Goal: Transaction & Acquisition: Purchase product/service

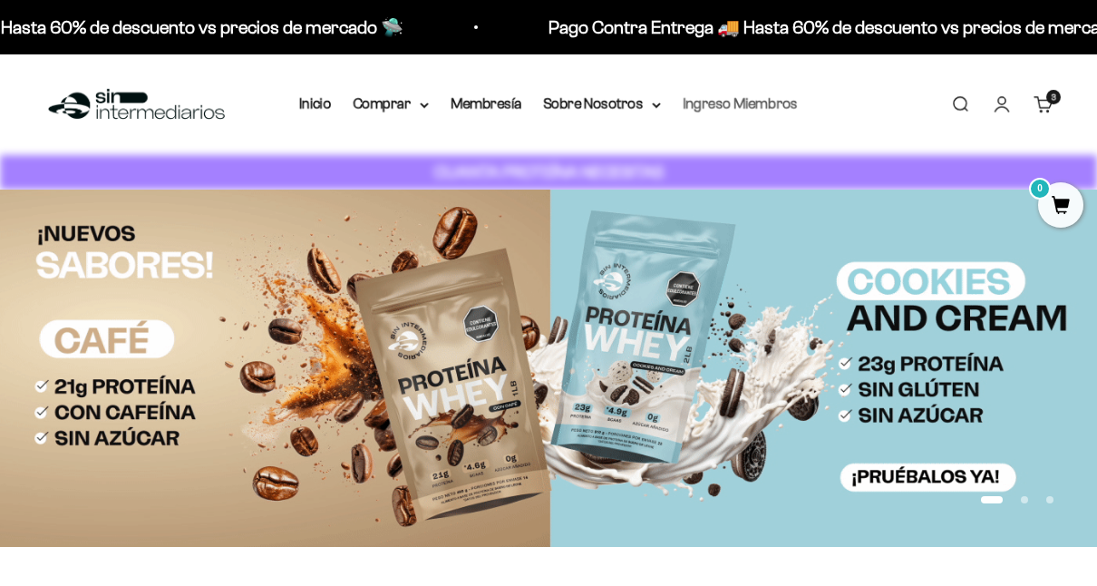
click at [725, 106] on link "Ingreso Miembros" at bounding box center [740, 103] width 115 height 15
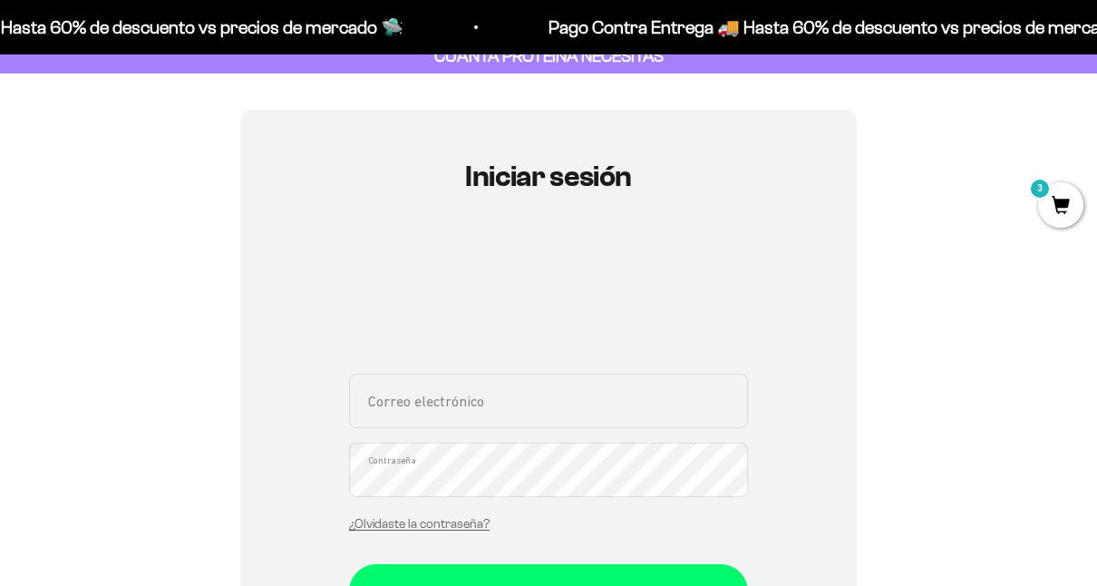
scroll to position [181, 0]
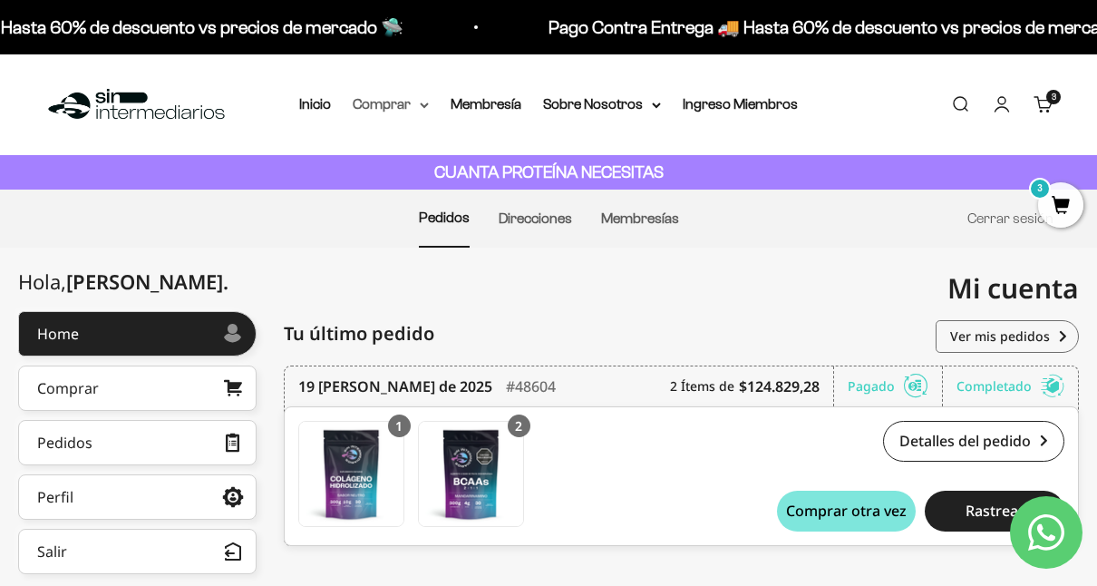
click at [378, 107] on summary "Comprar" at bounding box center [391, 105] width 76 height 24
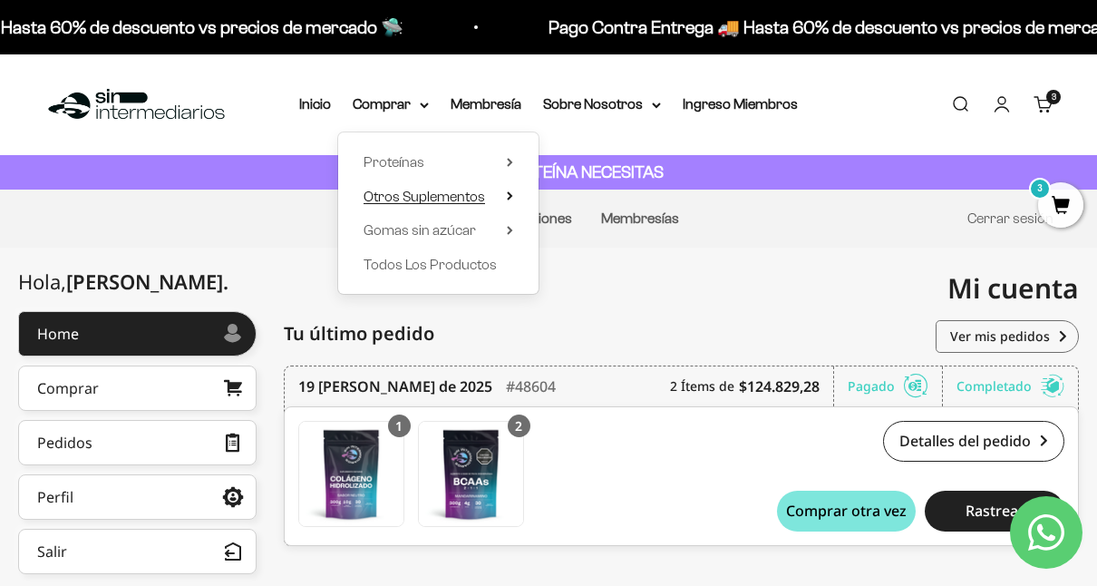
click at [479, 192] on span "Otros Suplementos" at bounding box center [425, 196] width 122 height 15
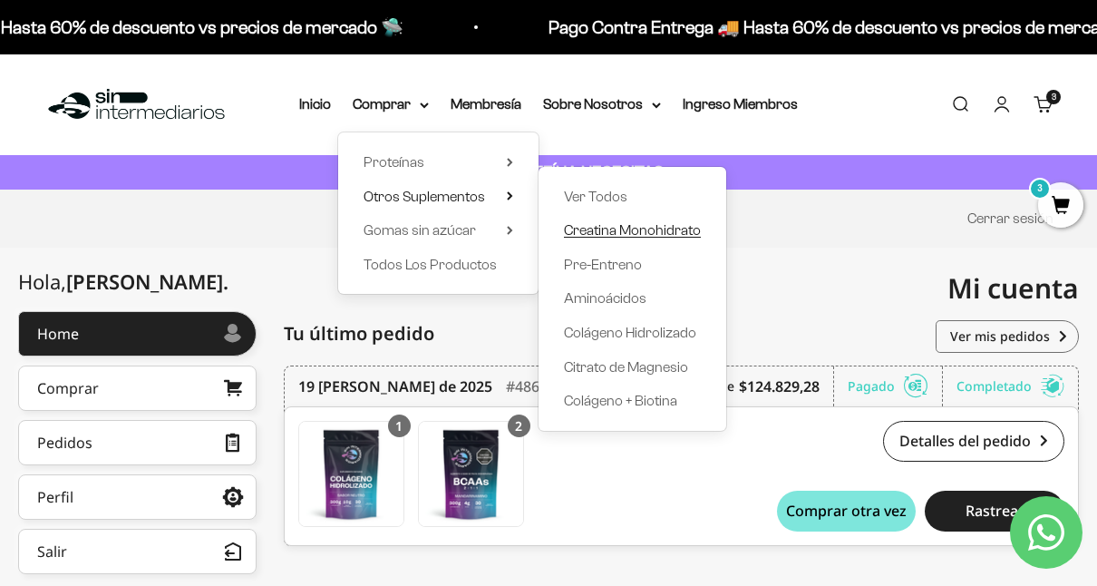
click at [637, 229] on span "Creatina Monohidrato" at bounding box center [632, 229] width 137 height 15
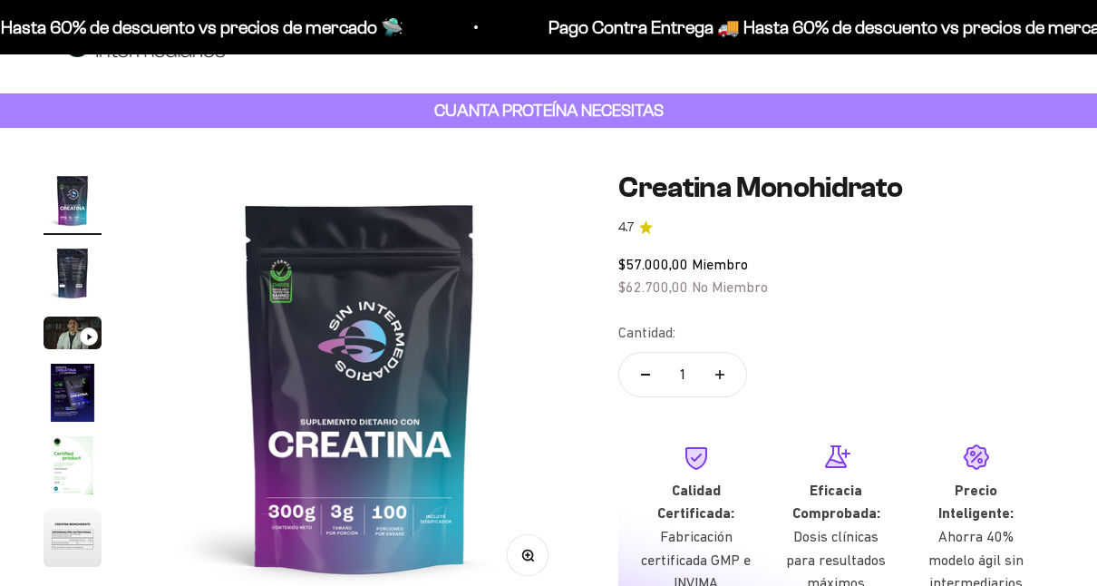
scroll to position [91, 0]
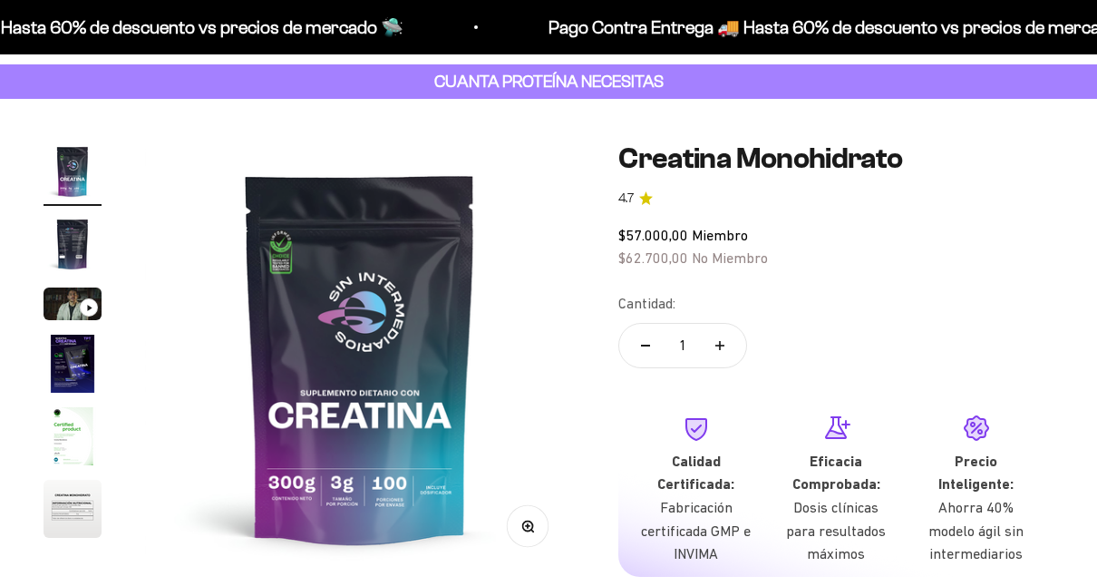
click at [725, 346] on button "Aumentar cantidad" at bounding box center [720, 346] width 53 height 44
type input "2"
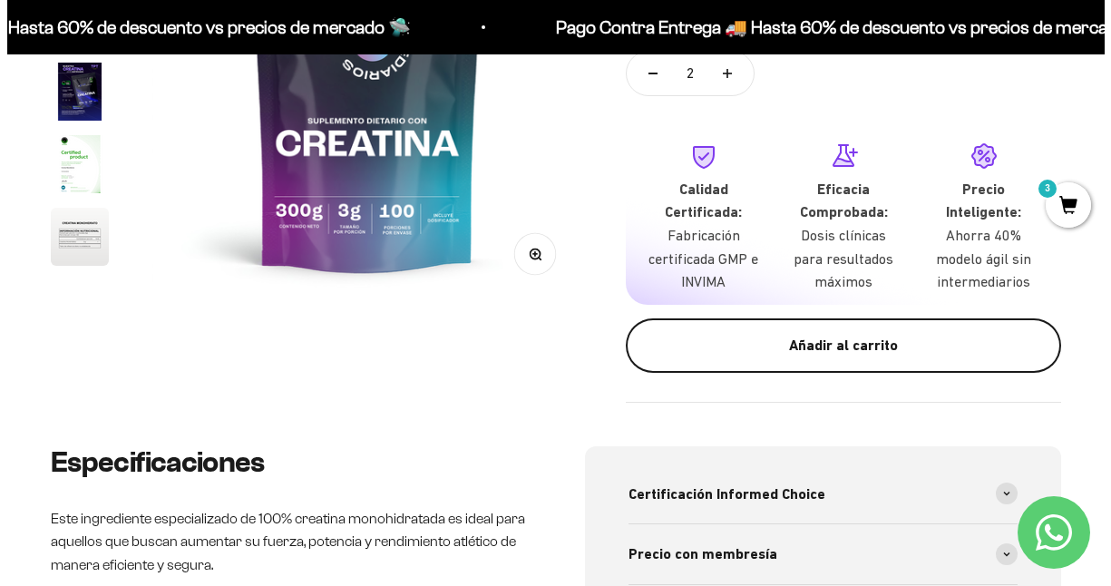
scroll to position [0, 0]
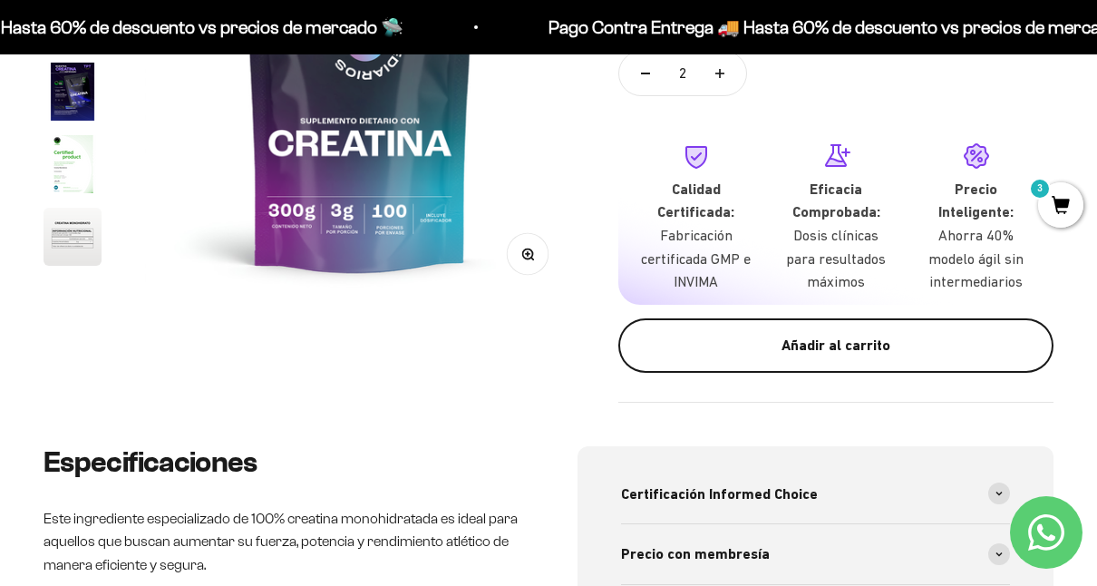
click at [821, 346] on div "Añadir al carrito" at bounding box center [836, 346] width 363 height 24
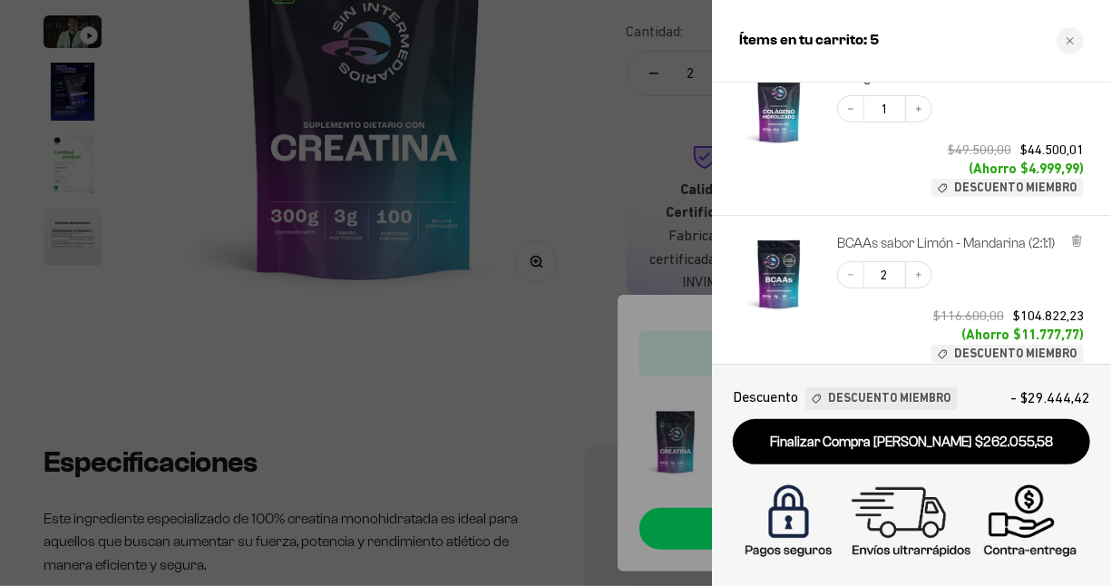
scroll to position [272, 0]
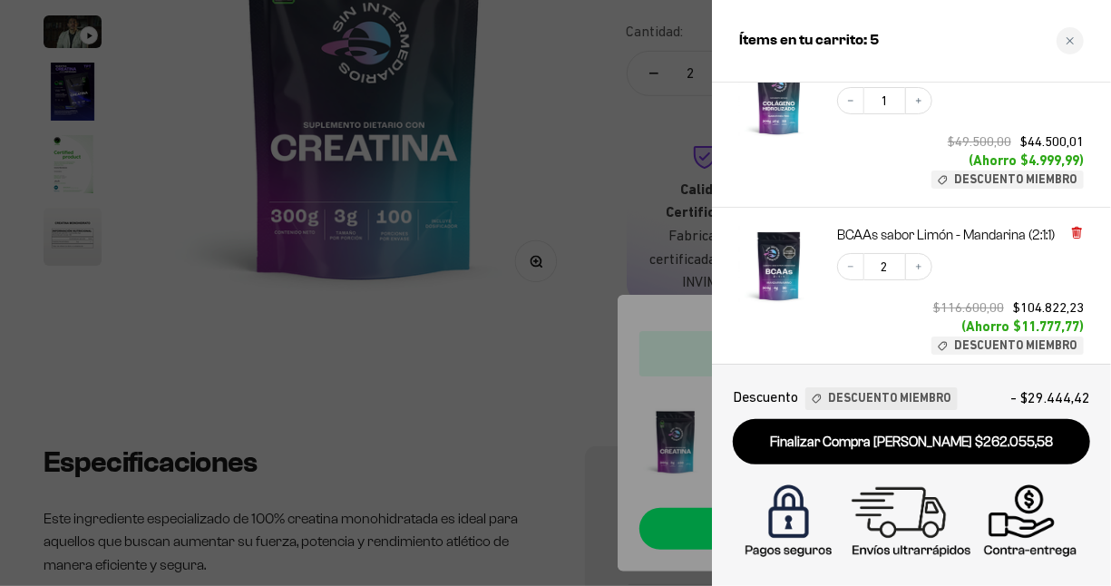
click at [1082, 227] on icon at bounding box center [1077, 233] width 14 height 14
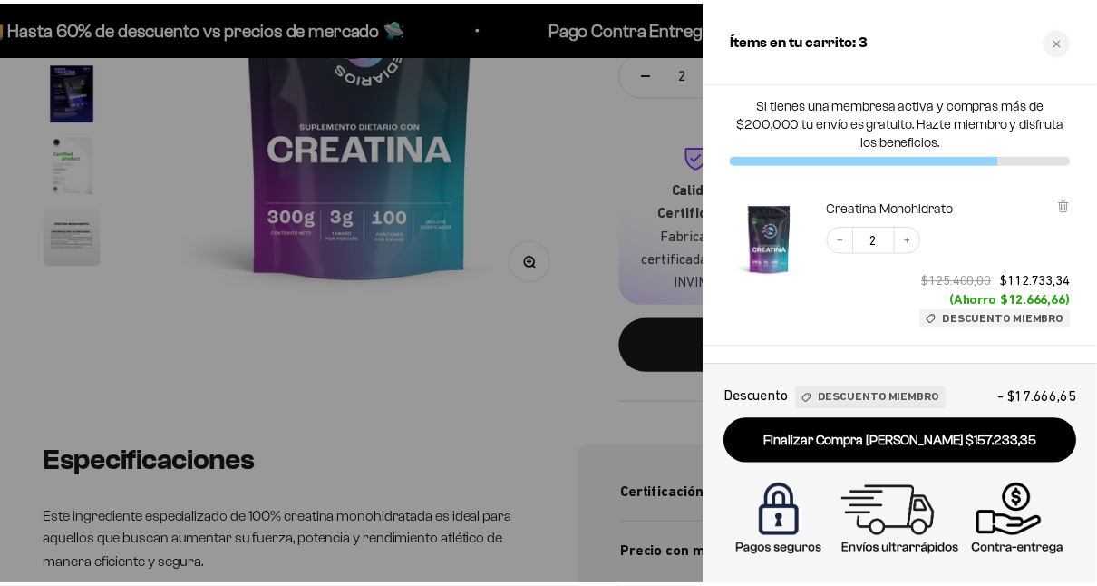
scroll to position [0, 0]
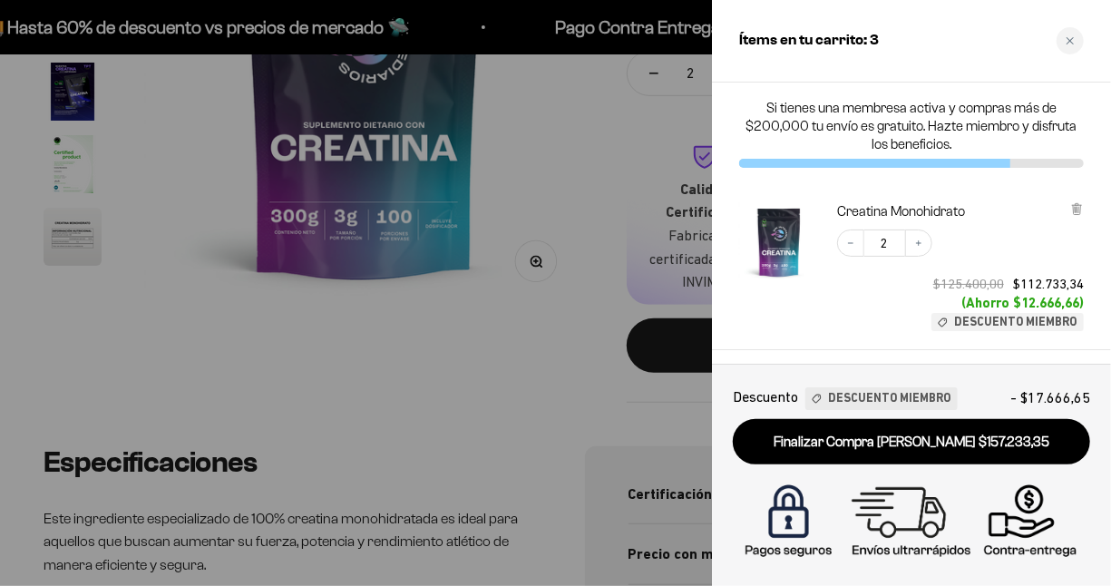
click at [474, 404] on div at bounding box center [555, 293] width 1111 height 586
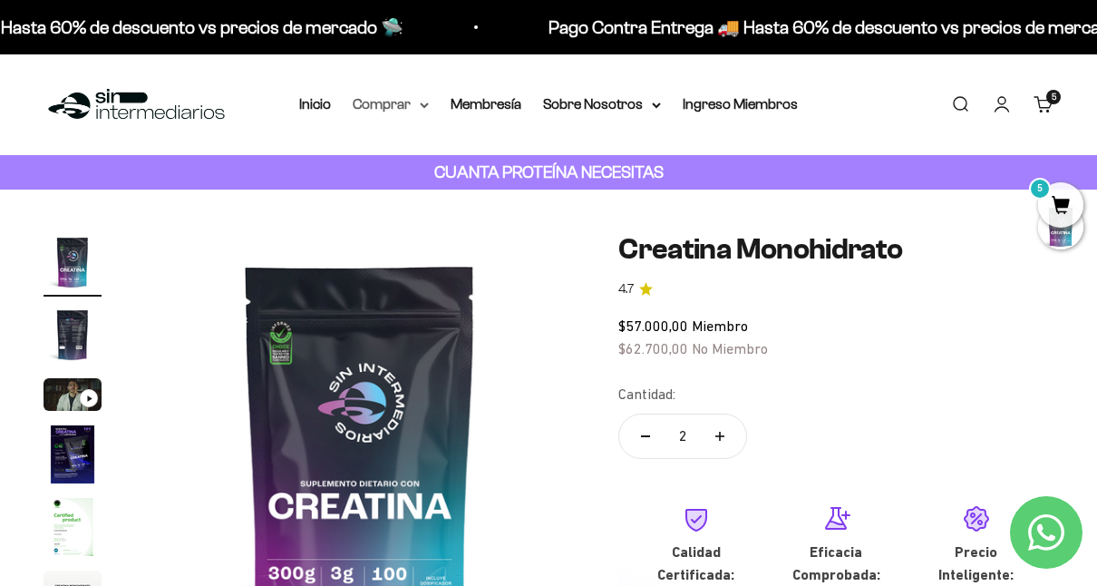
click at [411, 103] on summary "Comprar" at bounding box center [391, 105] width 76 height 24
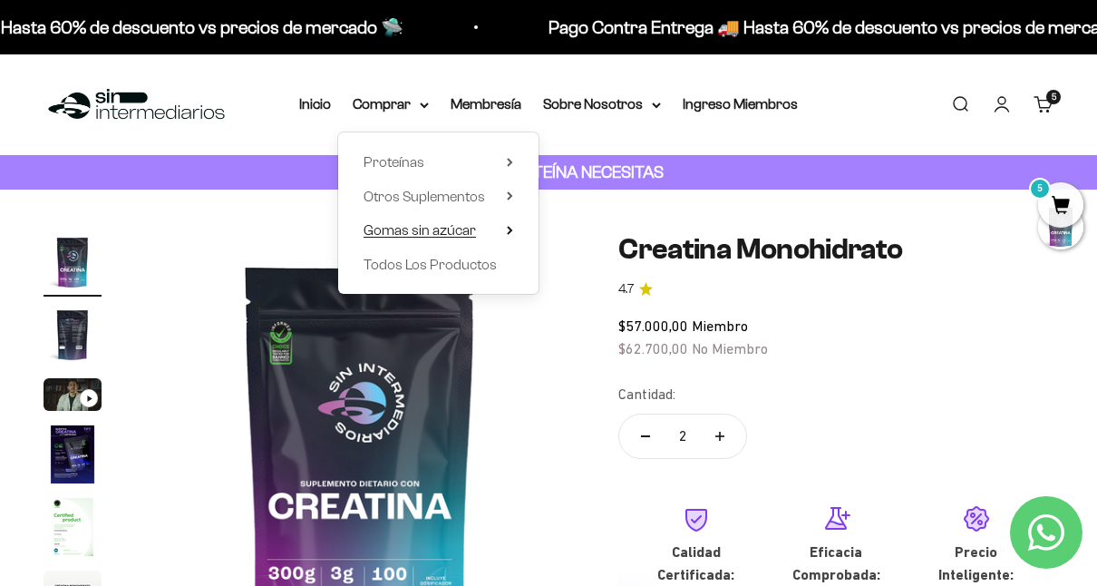
click at [471, 236] on span "Gomas sin azúcar" at bounding box center [420, 229] width 112 height 15
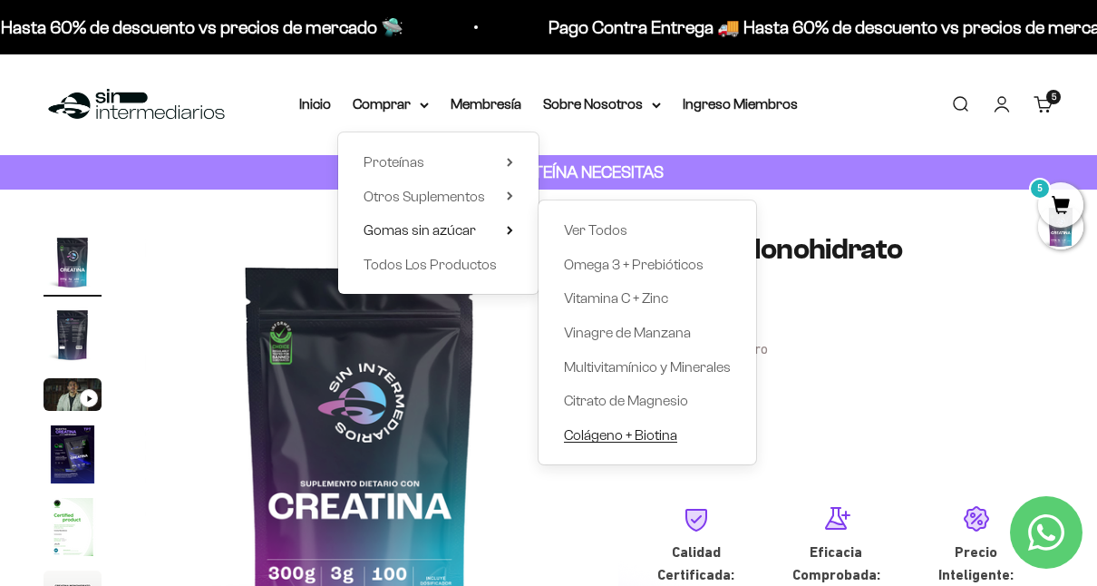
click at [659, 437] on span "Colágeno + Biotina" at bounding box center [620, 434] width 113 height 15
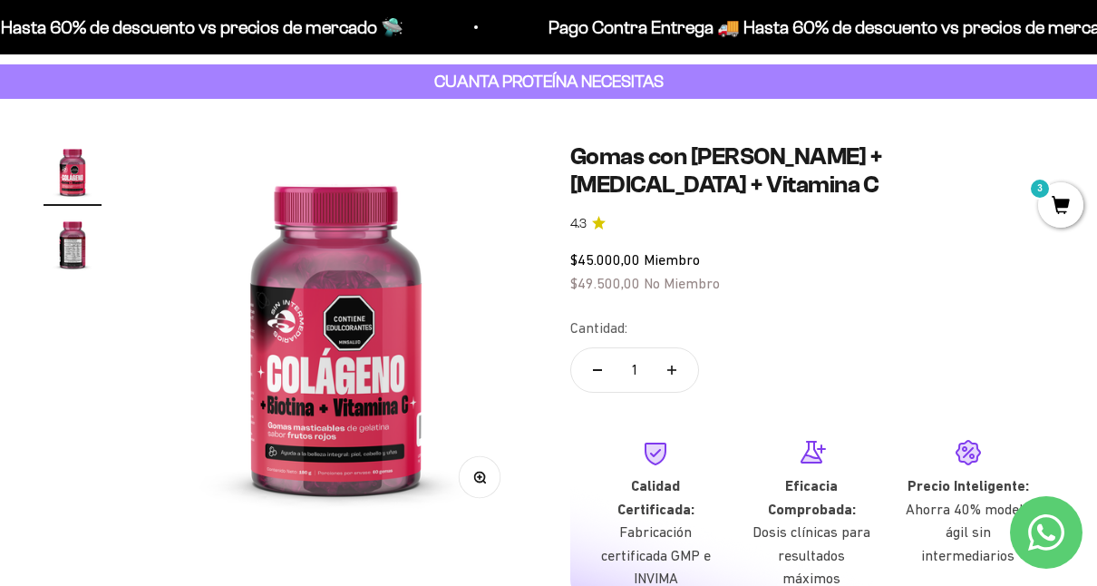
click at [662, 348] on button "Aumentar cantidad" at bounding box center [672, 370] width 53 height 44
type input "2"
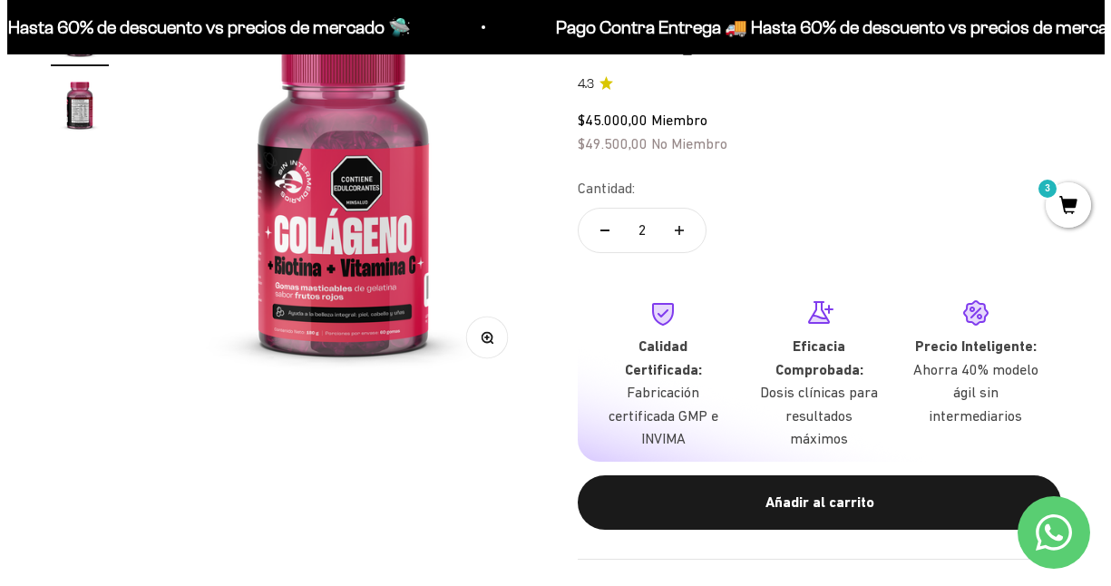
scroll to position [272, 0]
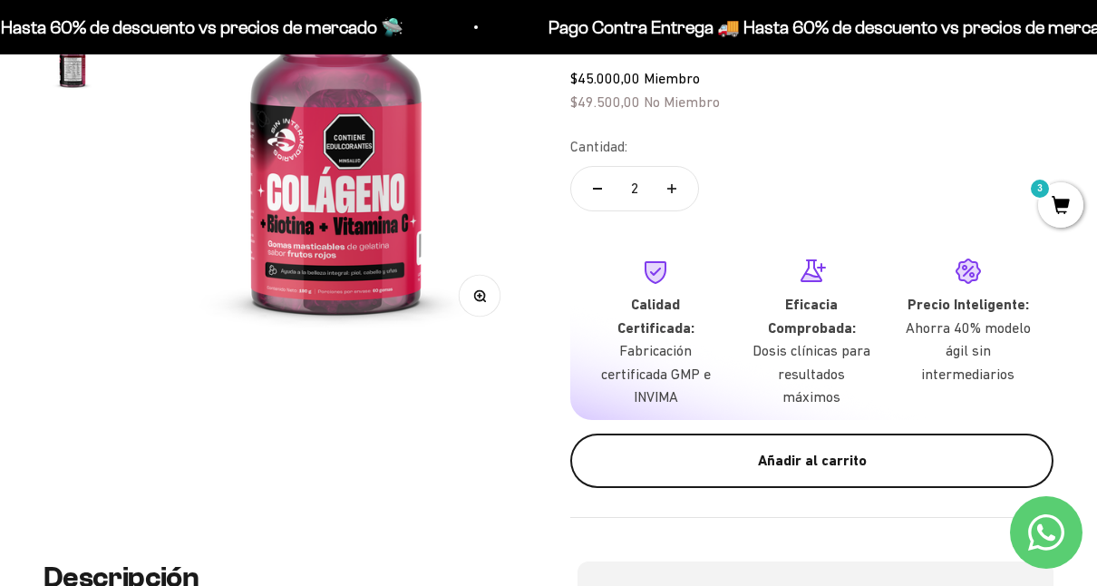
click at [743, 449] on div "Añadir al carrito" at bounding box center [812, 461] width 411 height 24
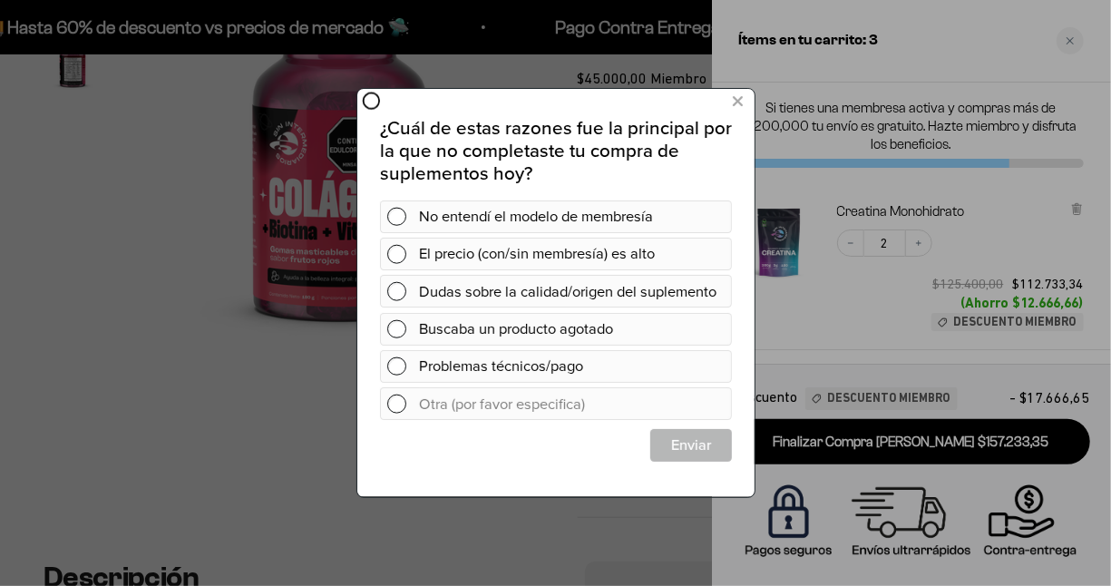
scroll to position [0, 0]
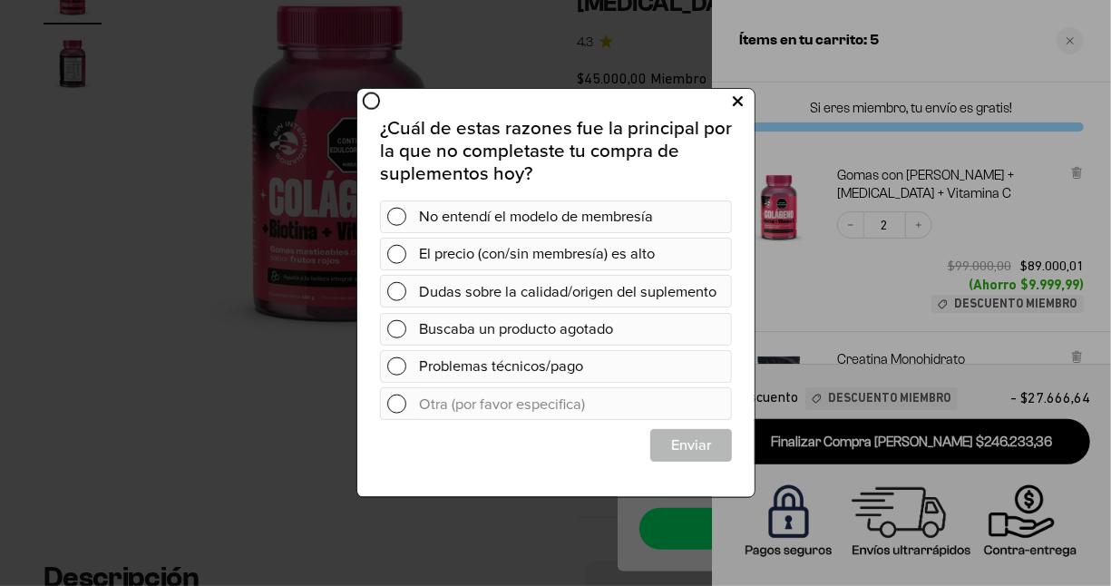
click at [732, 105] on icon at bounding box center [737, 102] width 10 height 24
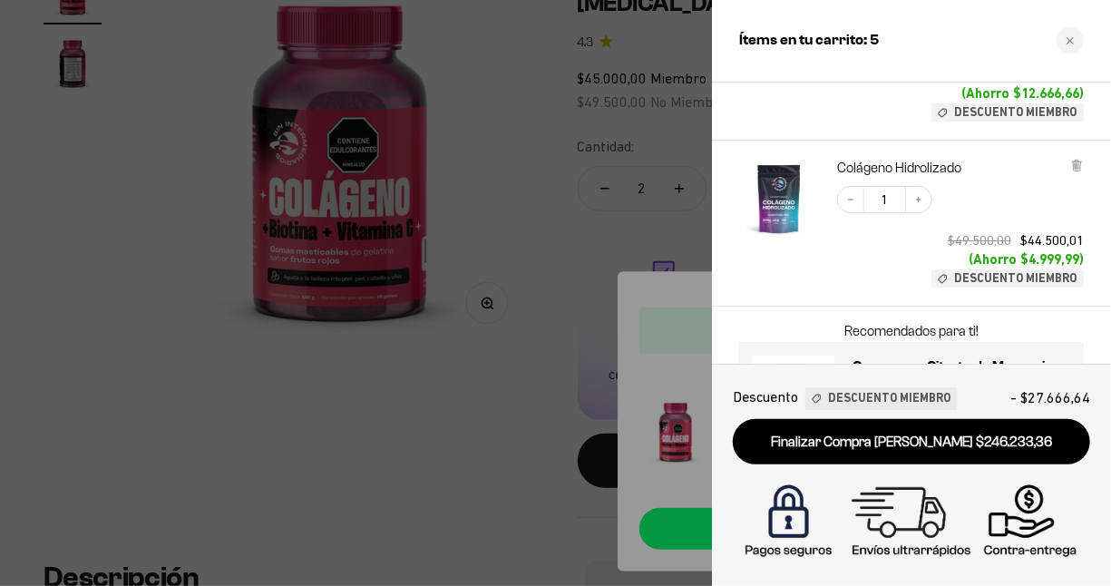
scroll to position [453, 0]
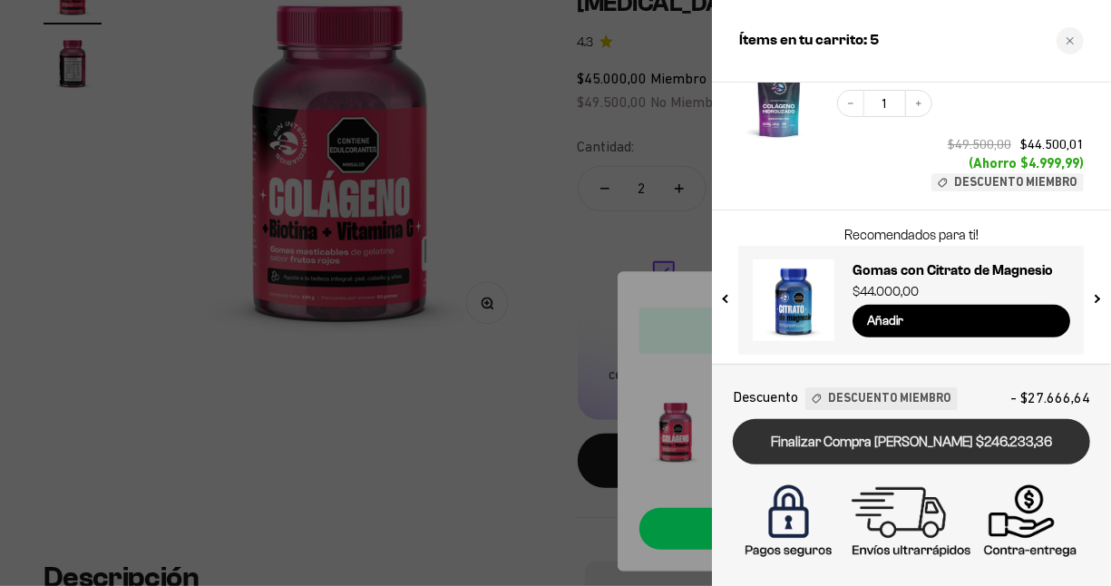
click at [959, 451] on link "Finalizar Compra Segura $246.233,36" at bounding box center [911, 442] width 357 height 46
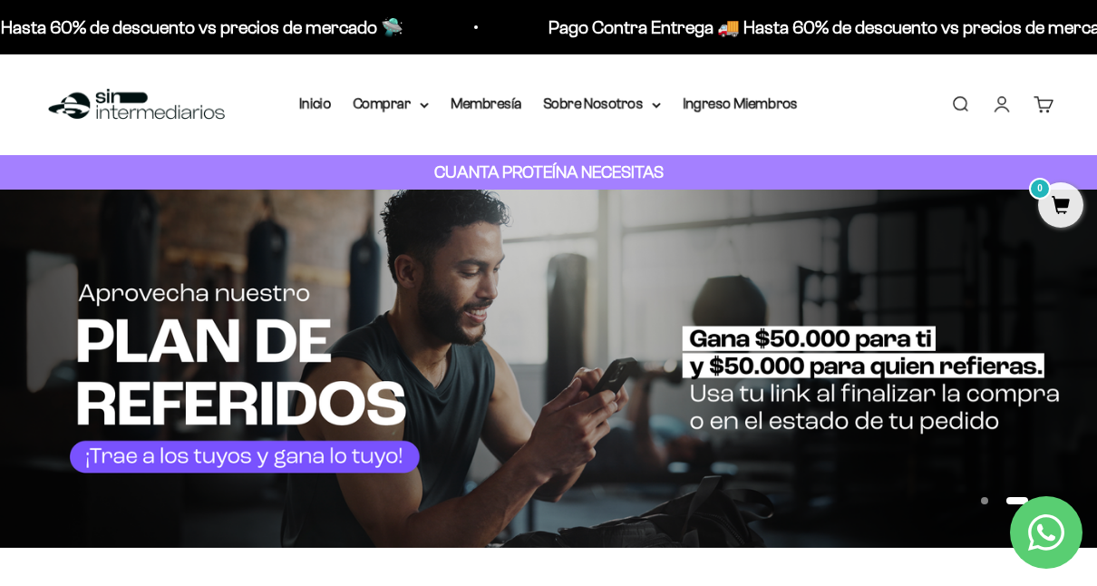
click at [1004, 113] on link "Cuenta" at bounding box center [1002, 104] width 20 height 20
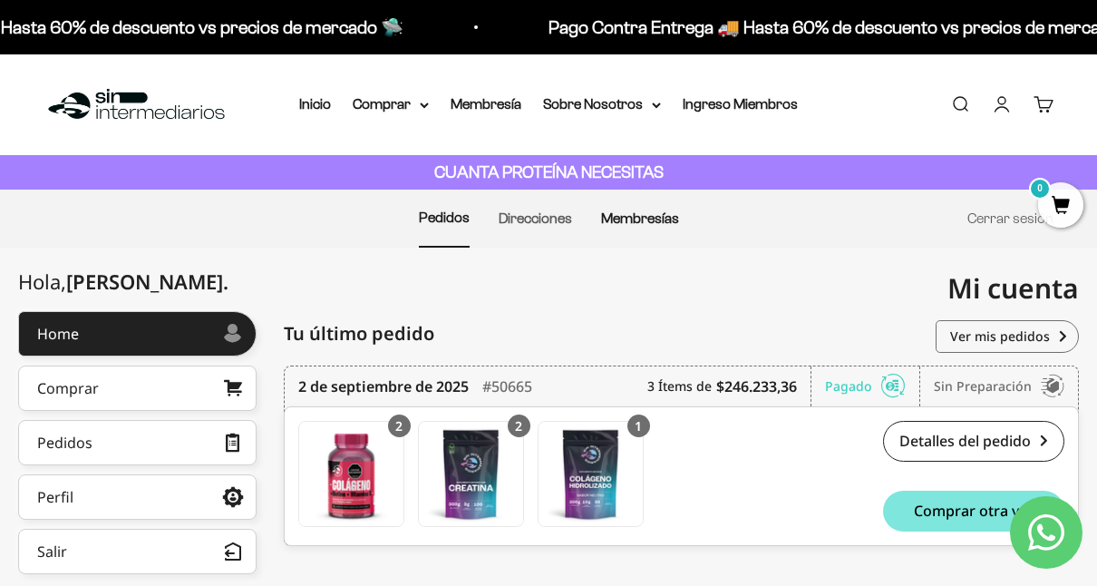
click at [652, 210] on link "Membresías" at bounding box center [640, 217] width 78 height 15
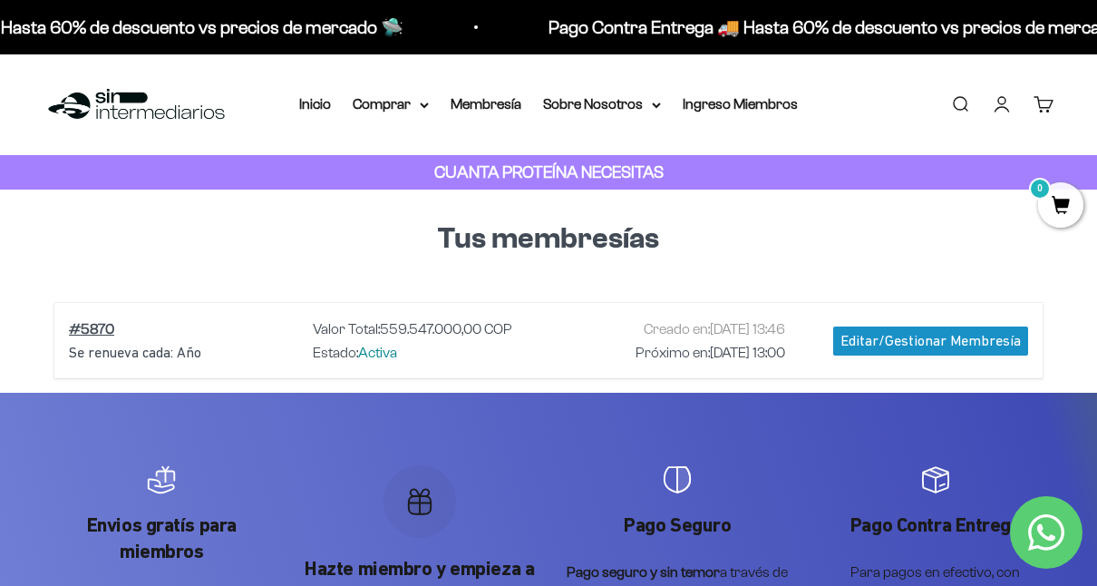
click at [899, 339] on div "Editar/Gestionar Membresía" at bounding box center [930, 340] width 195 height 29
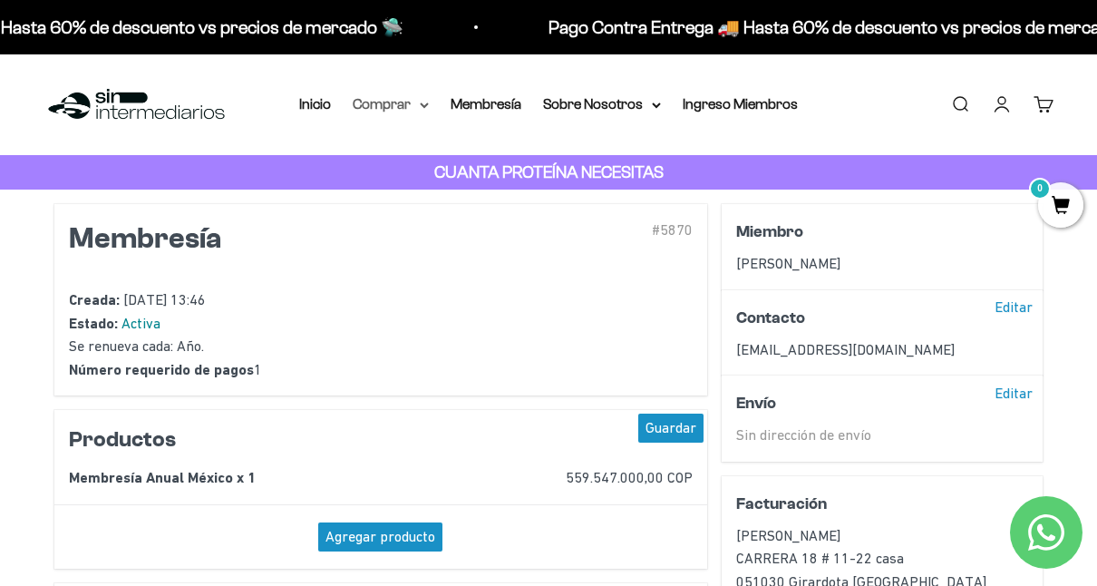
click at [424, 94] on summary "Comprar" at bounding box center [391, 105] width 76 height 24
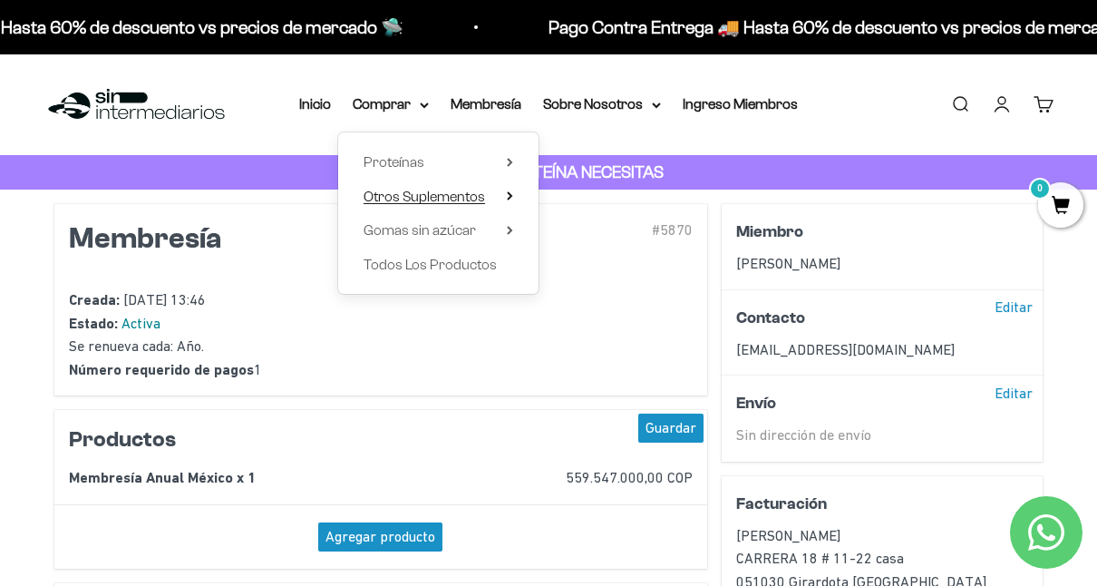
click at [438, 194] on span "Otros Suplementos" at bounding box center [425, 196] width 122 height 15
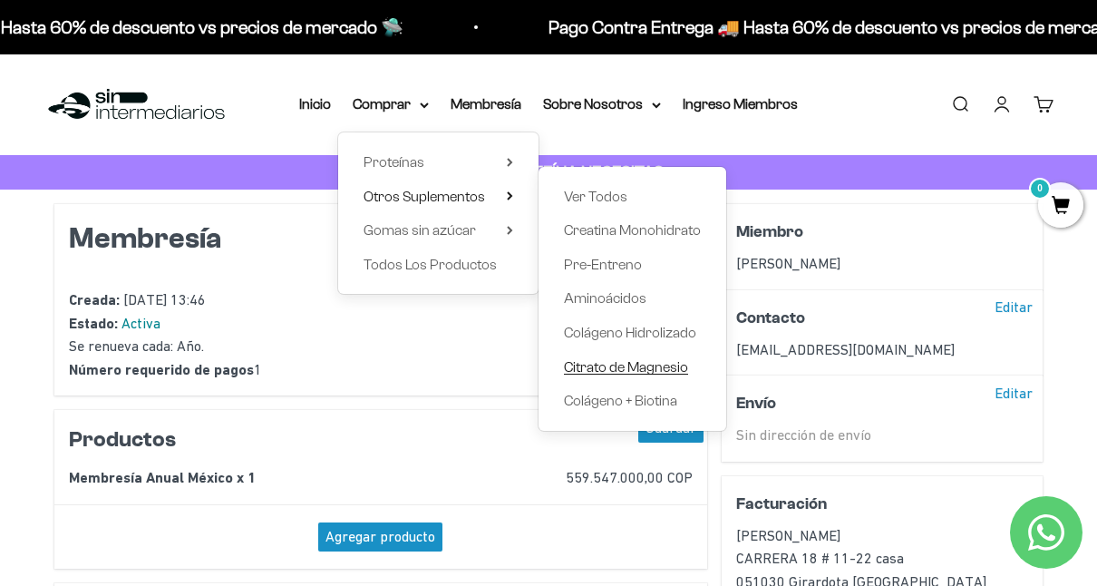
click at [622, 361] on span "Citrato de Magnesio" at bounding box center [626, 366] width 124 height 15
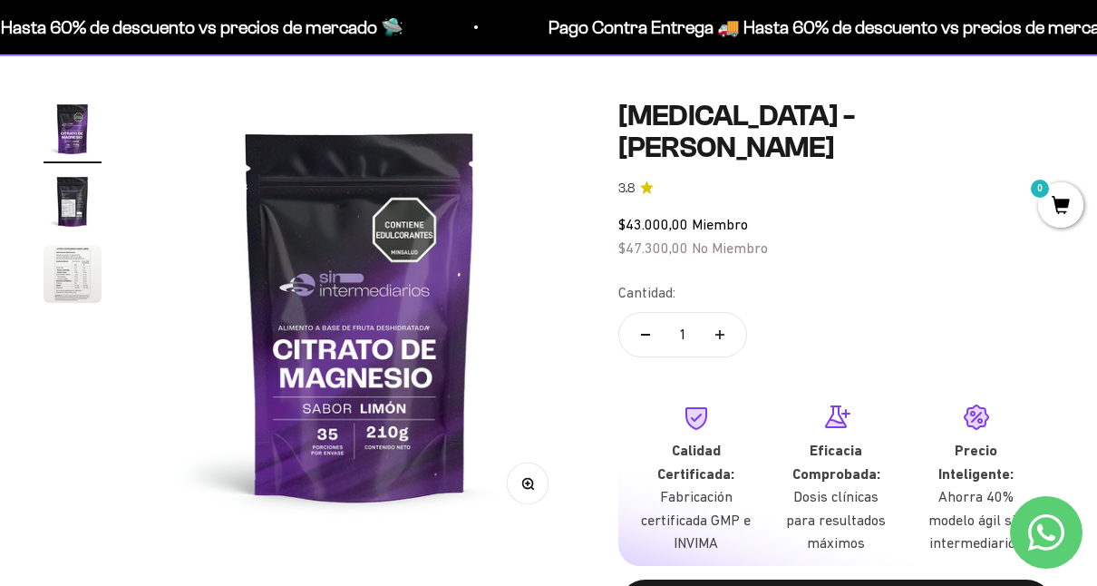
click at [406, 311] on img at bounding box center [360, 315] width 430 height 430
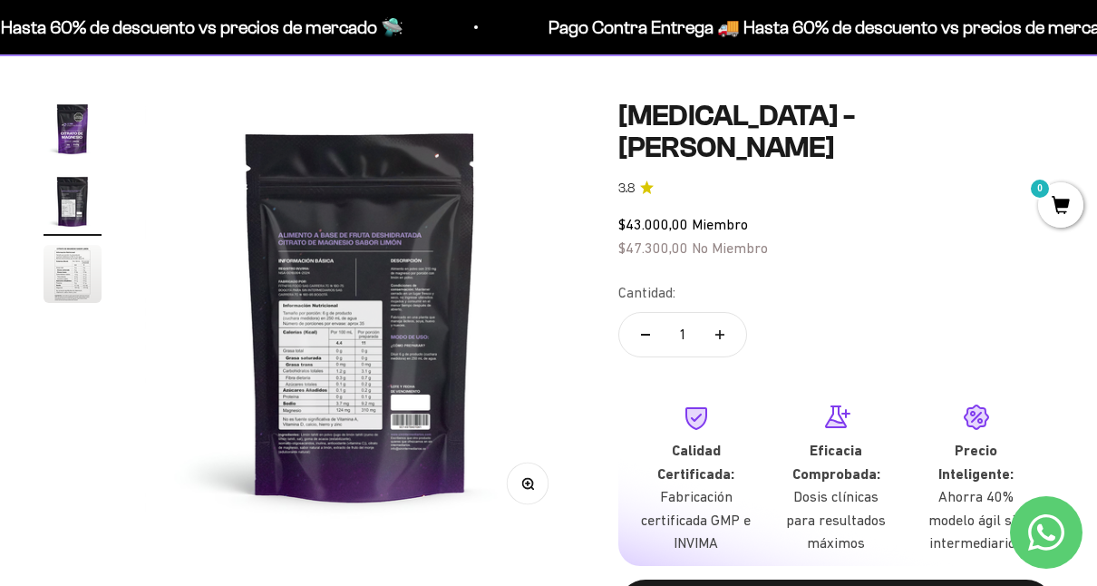
click at [406, 311] on img at bounding box center [360, 315] width 430 height 430
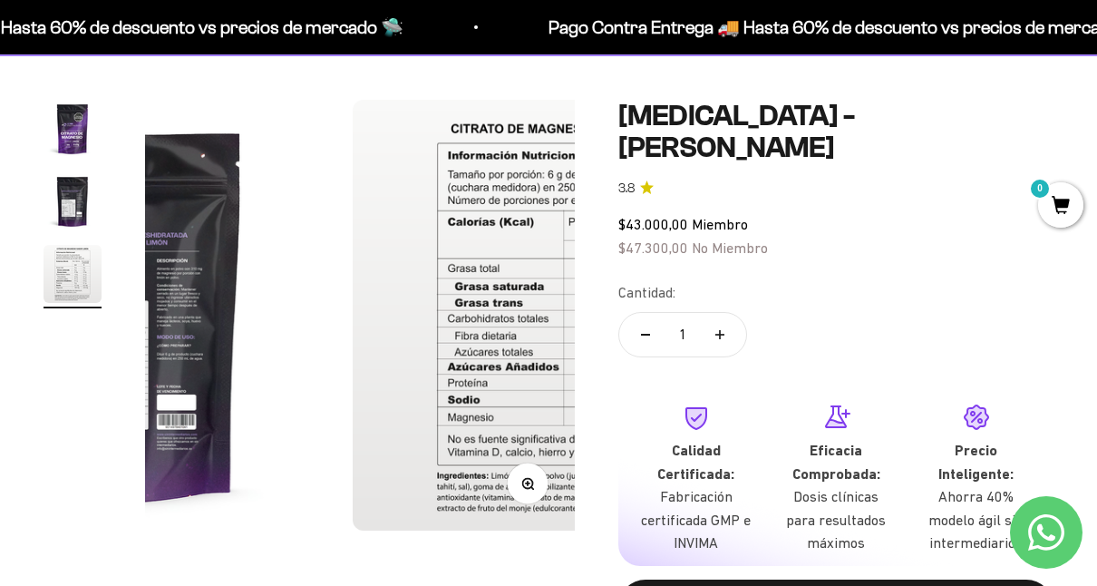
scroll to position [0, 881]
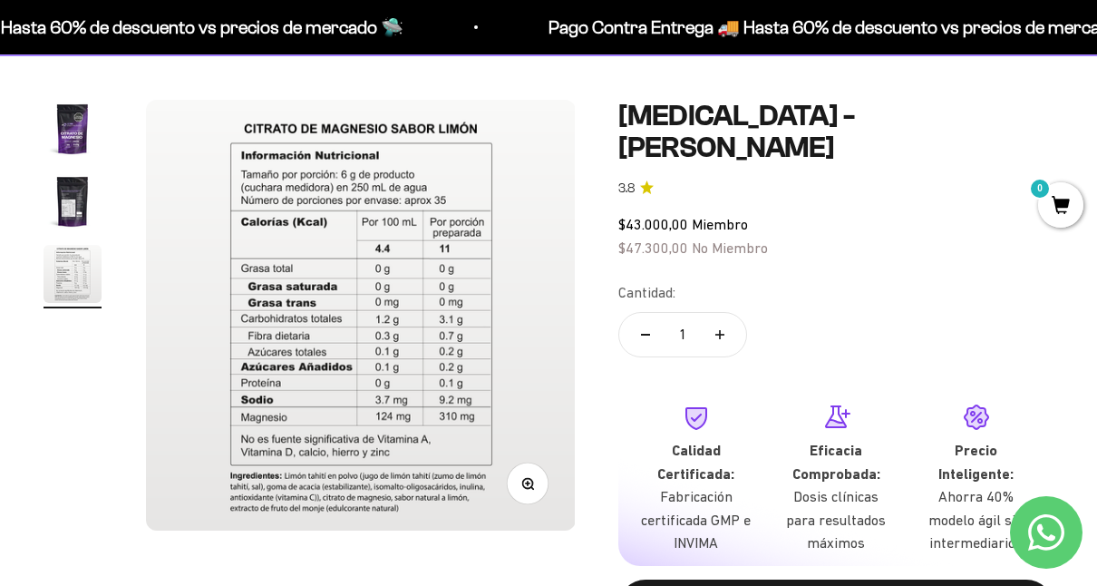
click at [406, 311] on img at bounding box center [361, 315] width 430 height 430
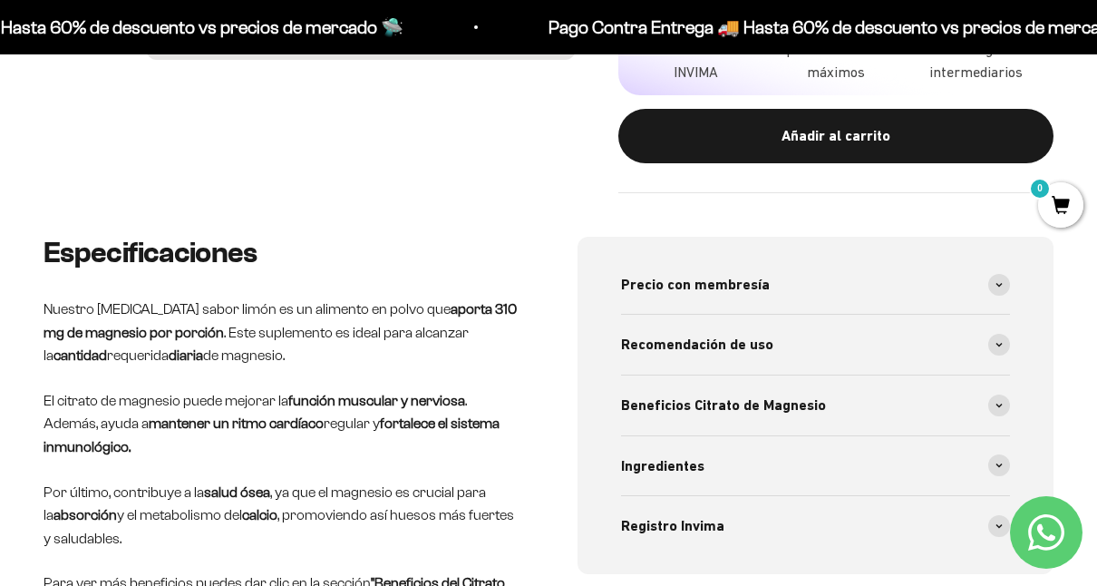
scroll to position [605, 0]
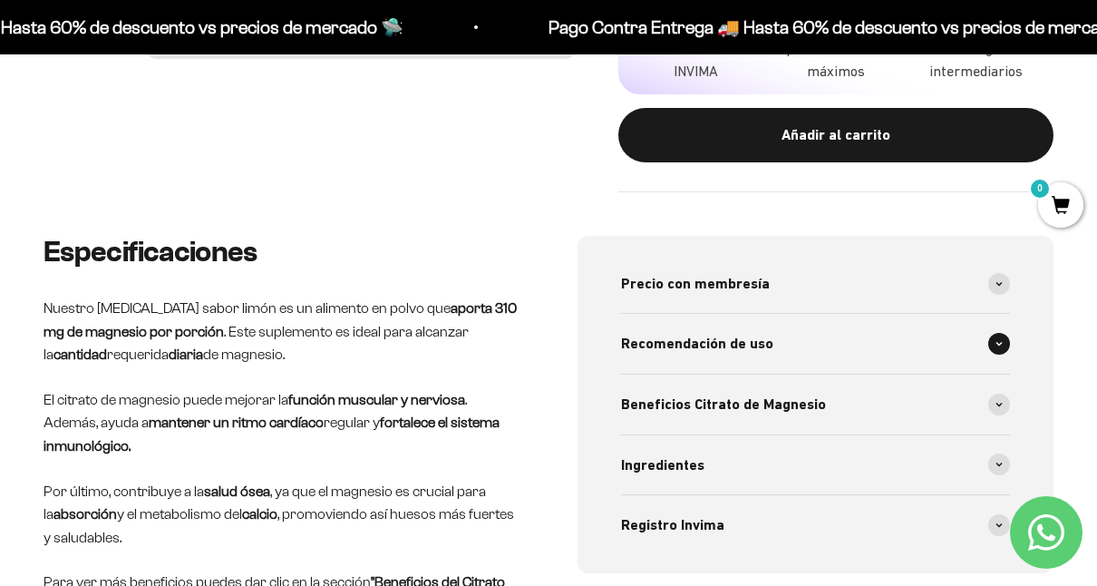
click at [696, 337] on span "Recomendación de uso" at bounding box center [697, 344] width 152 height 24
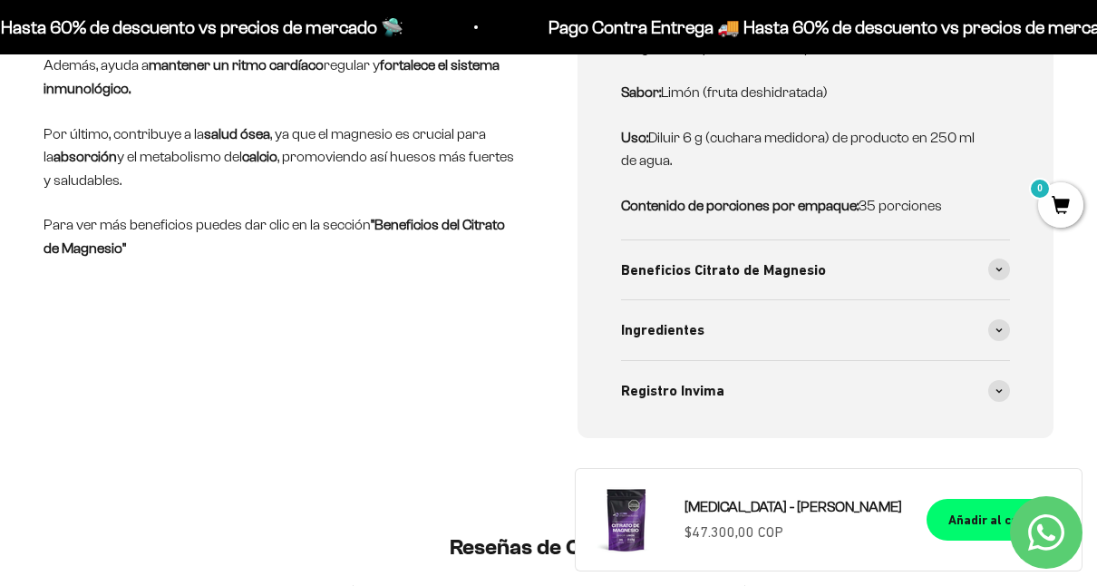
scroll to position [967, 0]
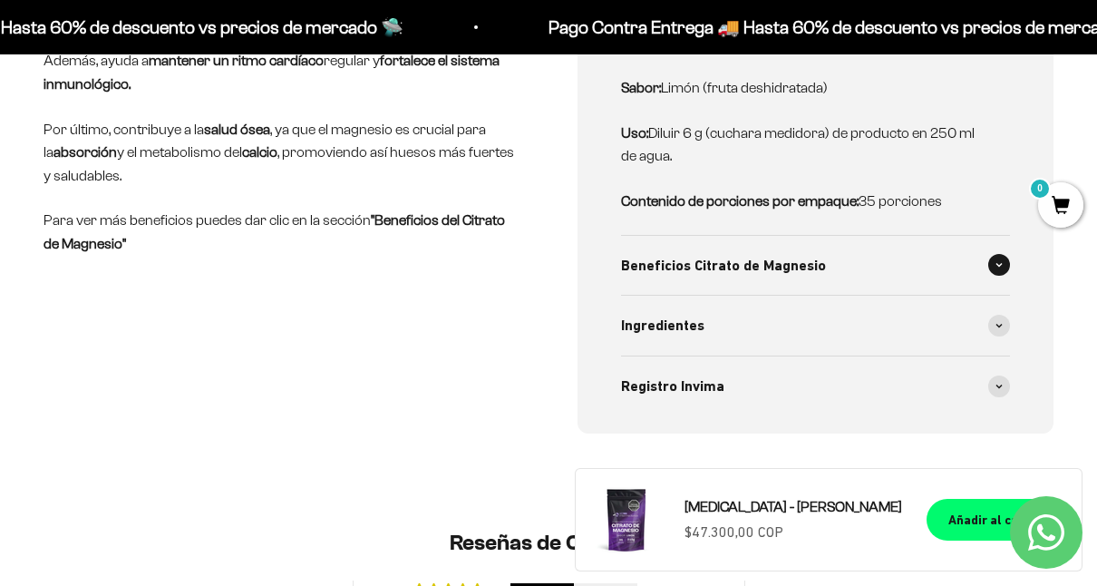
click at [719, 263] on span "Beneficios Citrato de Magnesio" at bounding box center [723, 266] width 205 height 24
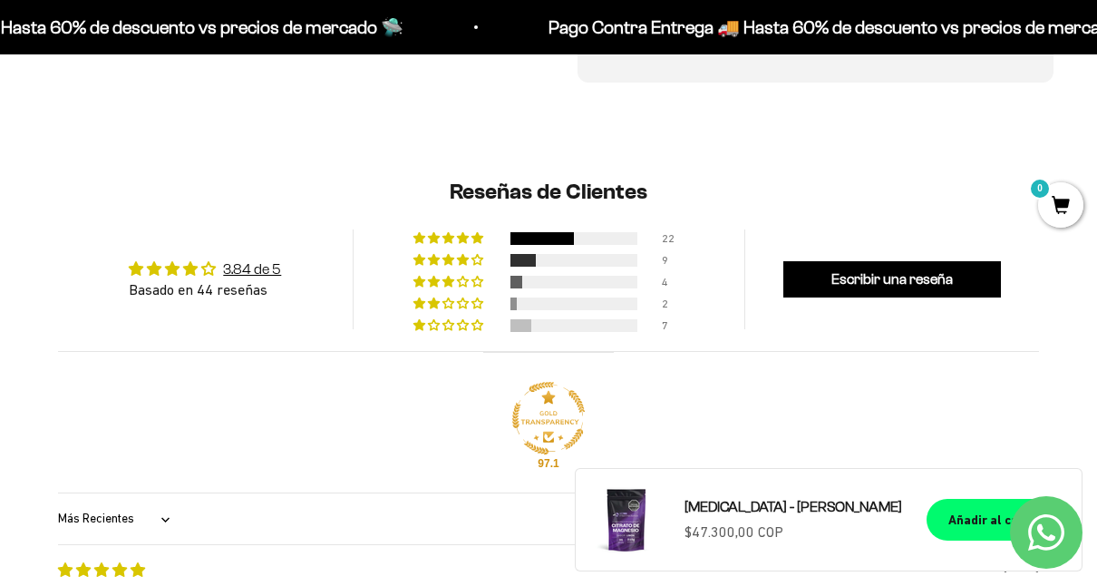
scroll to position [1889, 0]
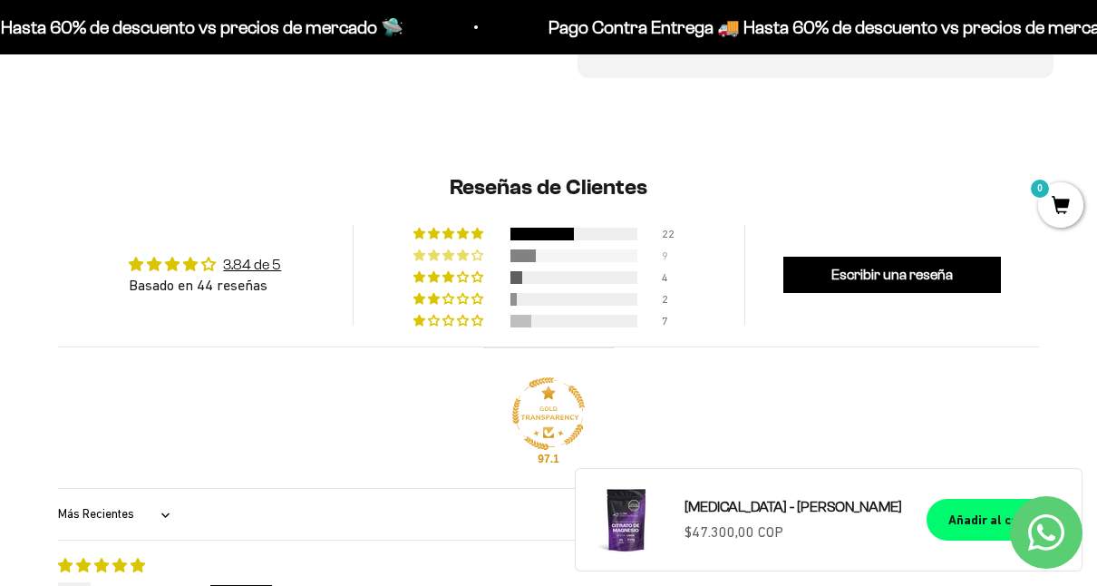
click at [538, 252] on div at bounding box center [574, 255] width 127 height 13
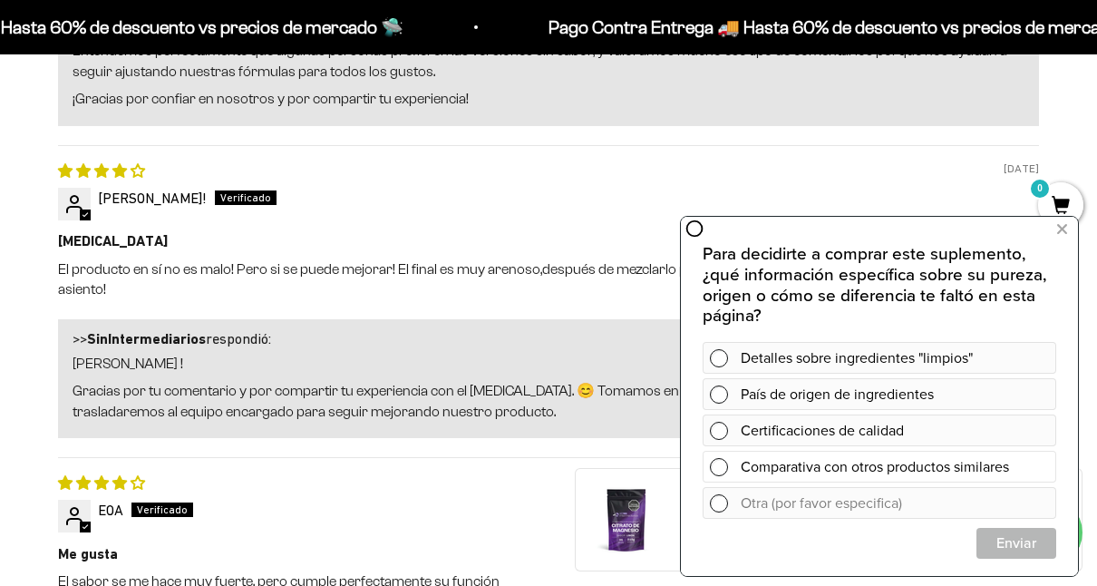
scroll to position [2692, 0]
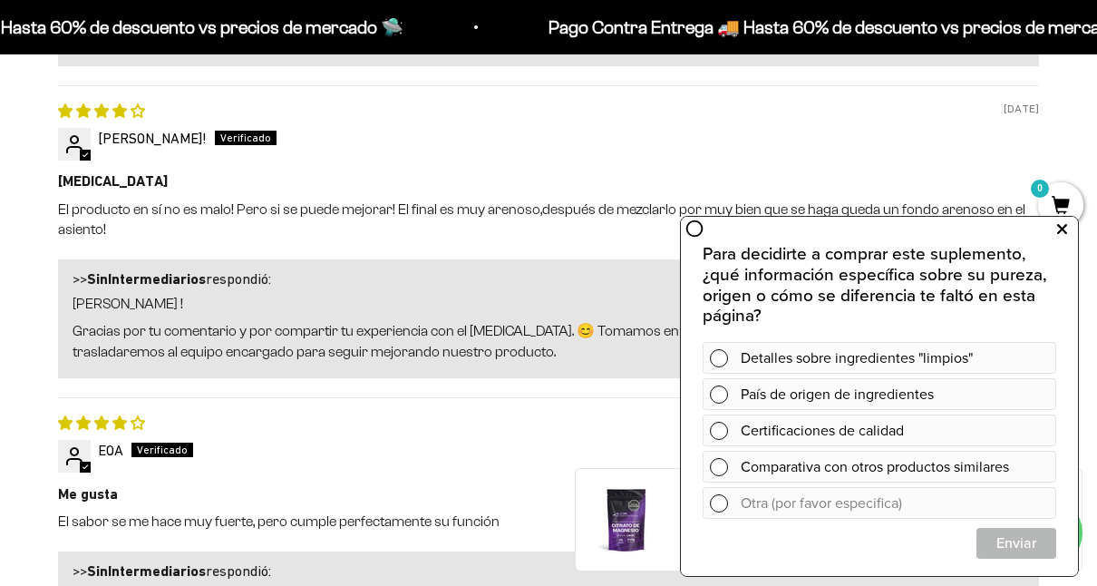
click at [1066, 234] on icon at bounding box center [1062, 229] width 10 height 24
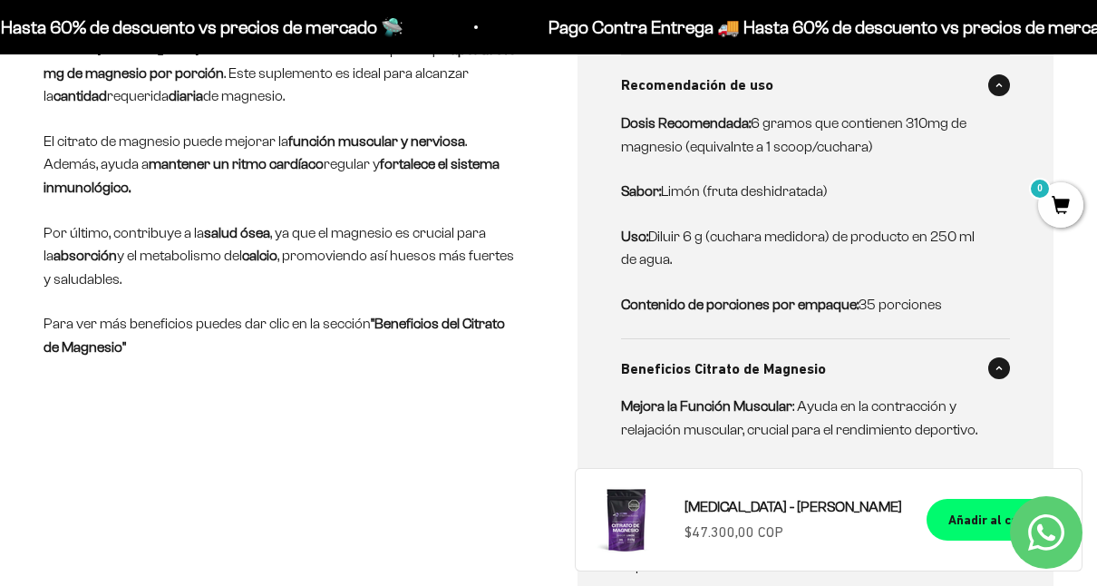
scroll to position [846, 0]
